Goal: Information Seeking & Learning: Check status

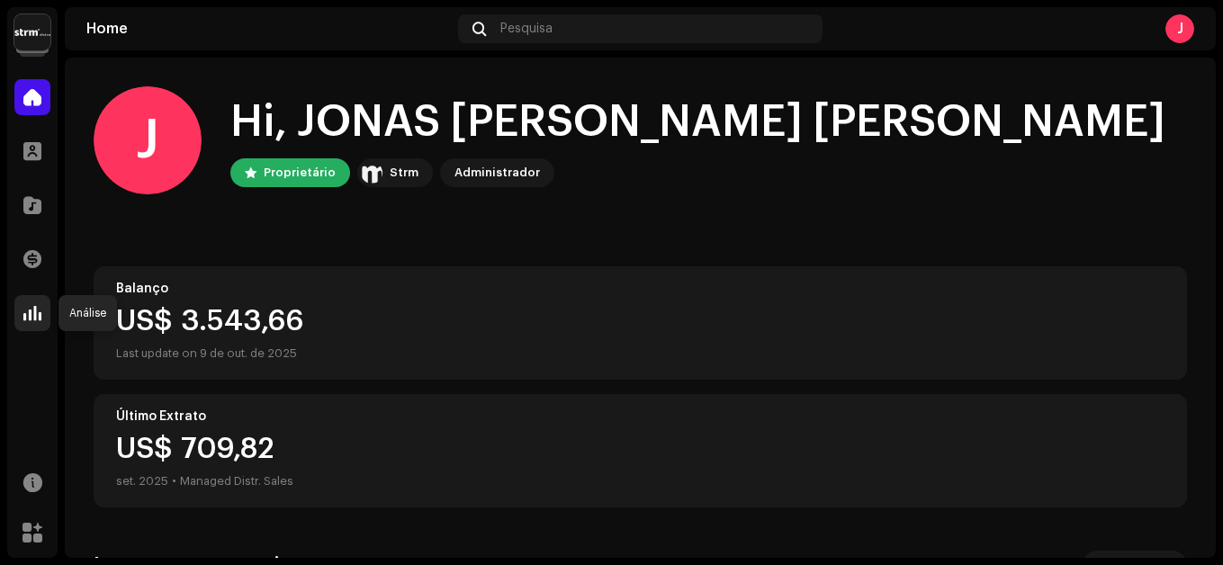
click at [25, 319] on span at bounding box center [32, 313] width 18 height 14
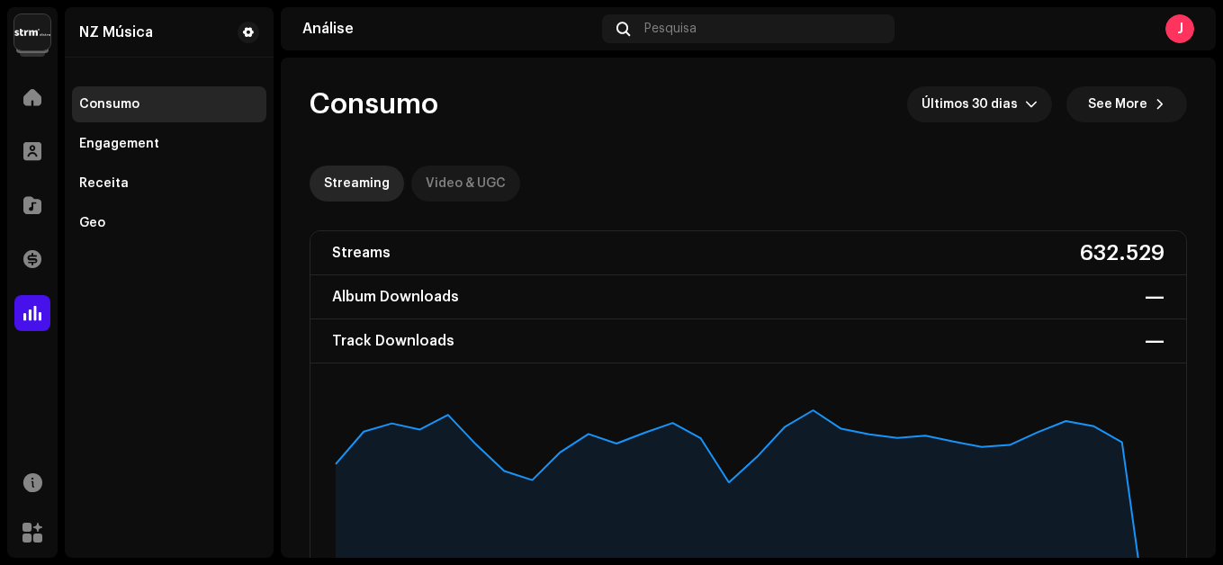
click at [470, 176] on div "Video & UGC" at bounding box center [466, 184] width 80 height 36
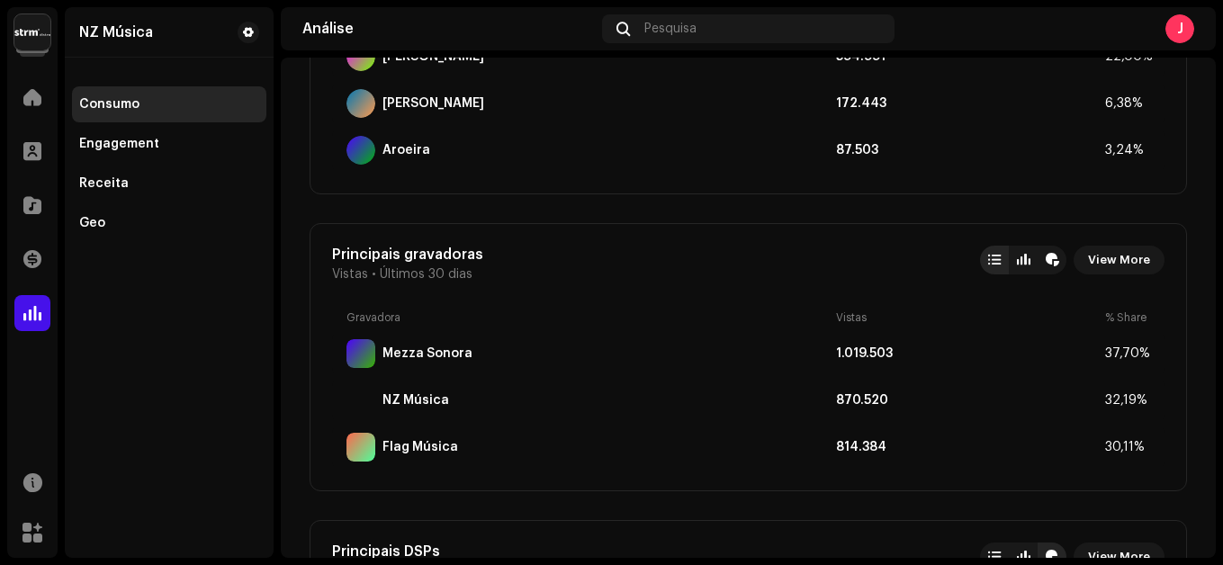
scroll to position [1588, 0]
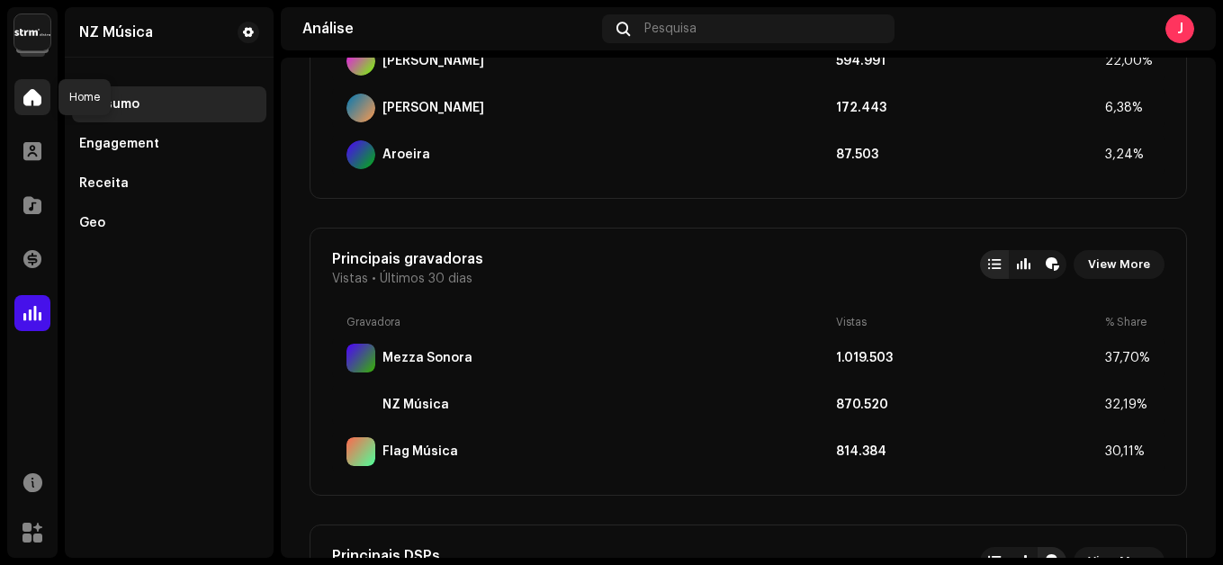
click at [38, 94] on span at bounding box center [32, 97] width 18 height 14
